Goal: Obtain resource: Obtain resource

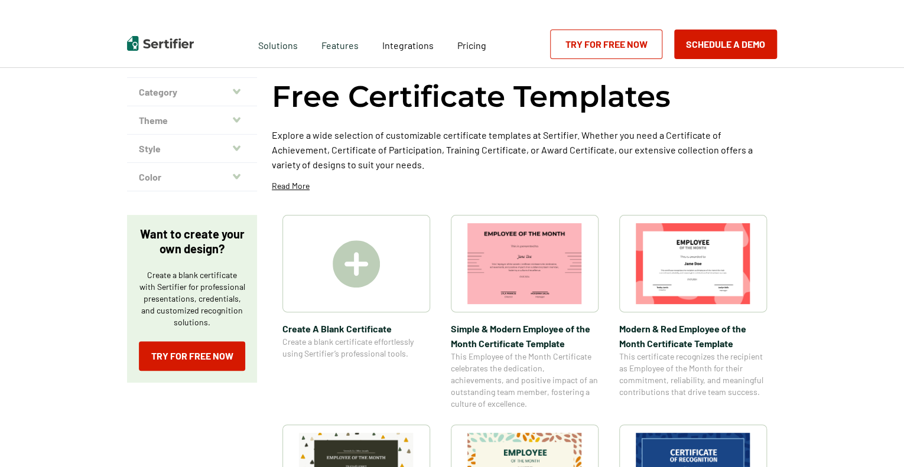
scroll to position [47, 0]
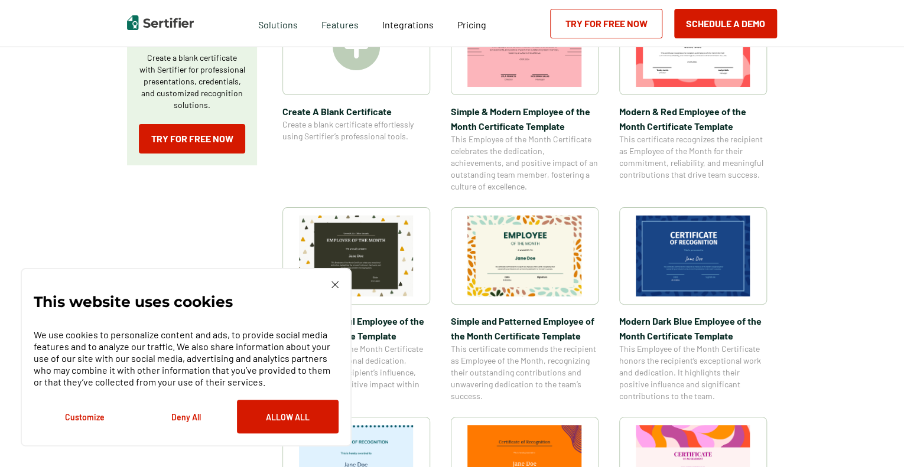
scroll to position [273, 0]
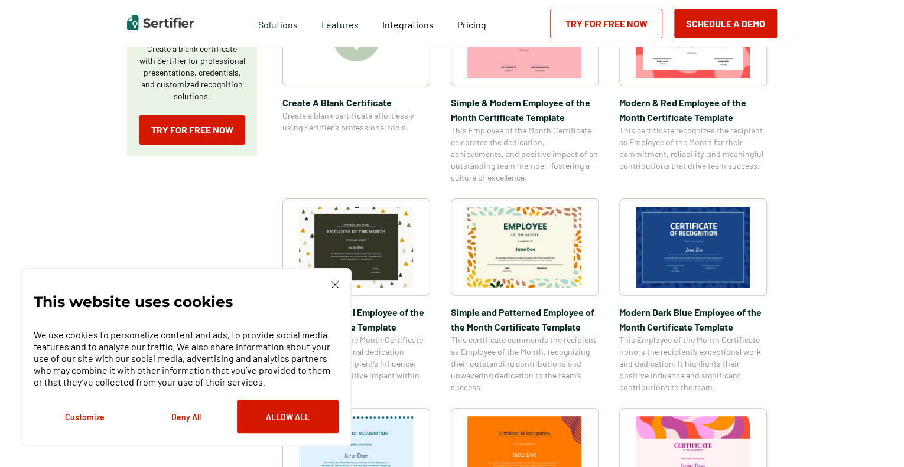
click at [334, 292] on div "This website uses cookies We use cookies to personalize content and ads, to pro…" at bounding box center [186, 357] width 305 height 152
click at [334, 285] on img at bounding box center [335, 284] width 7 height 7
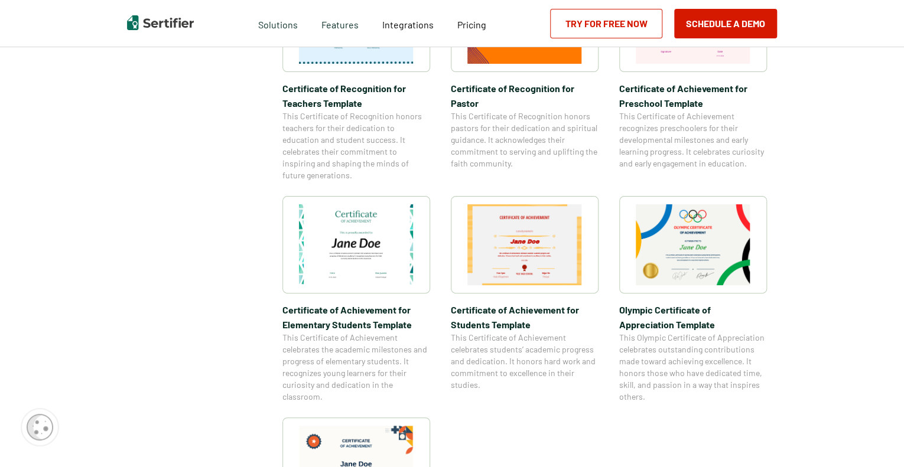
scroll to position [707, 0]
click at [376, 288] on div at bounding box center [356, 245] width 148 height 98
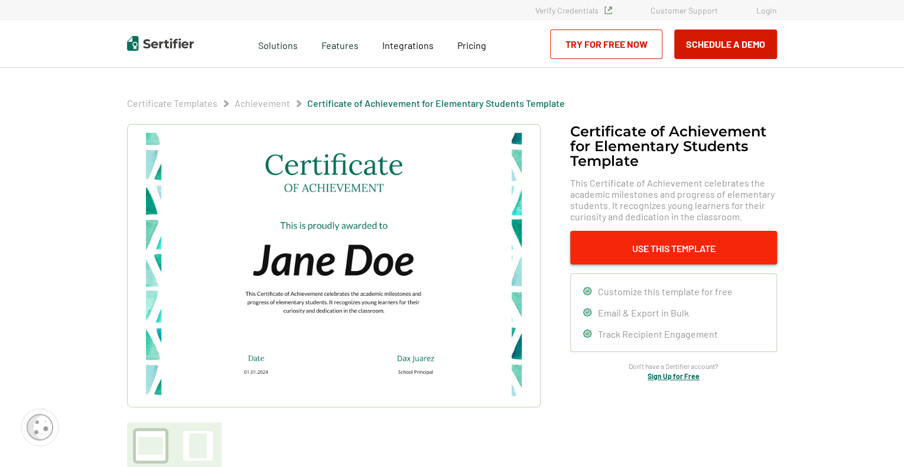
click at [622, 245] on button "Use This Template" at bounding box center [673, 248] width 207 height 34
